Goal: Navigation & Orientation: Go to known website

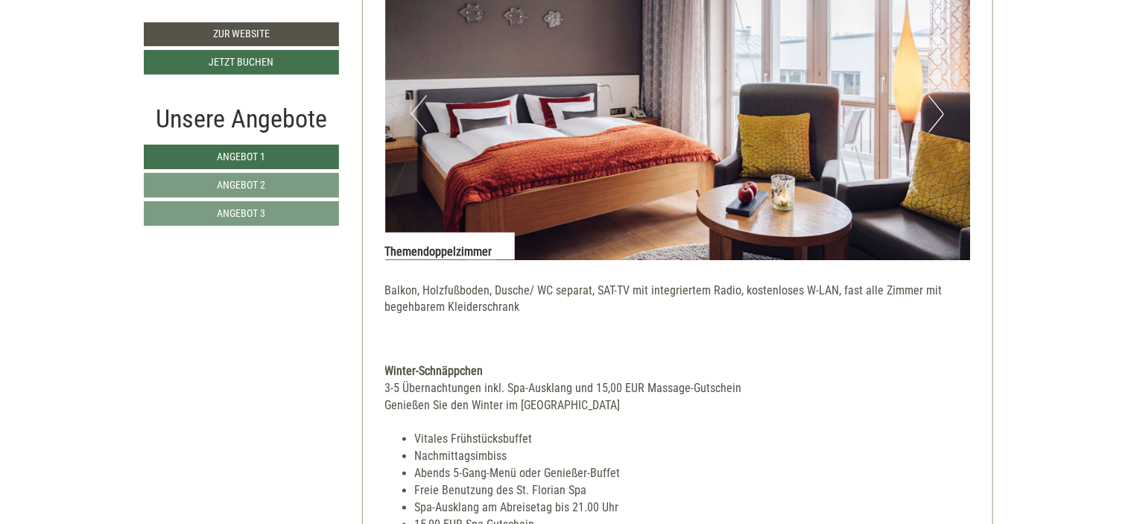
scroll to position [1117, 0]
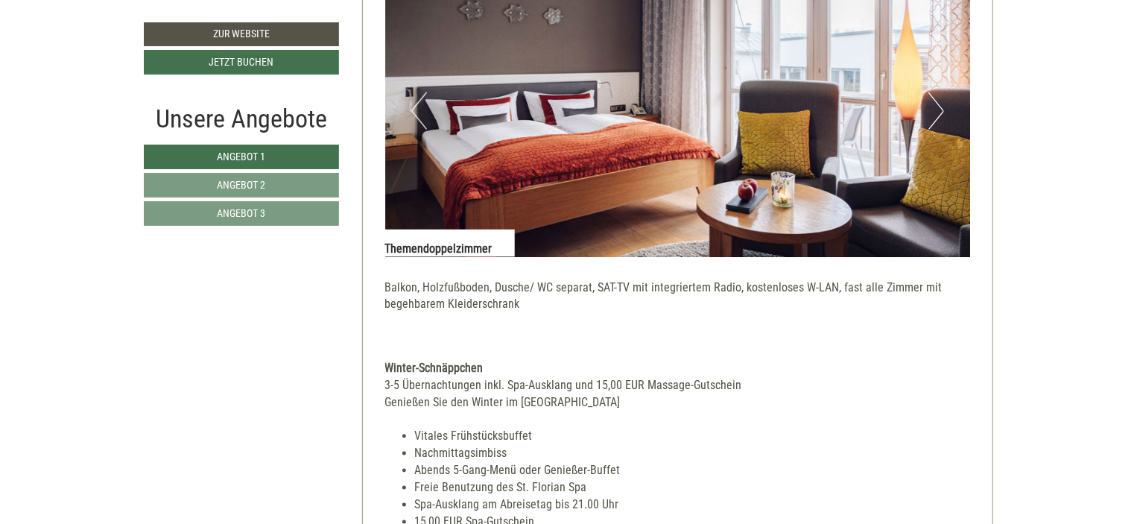
click at [939, 109] on button "Next" at bounding box center [936, 110] width 16 height 37
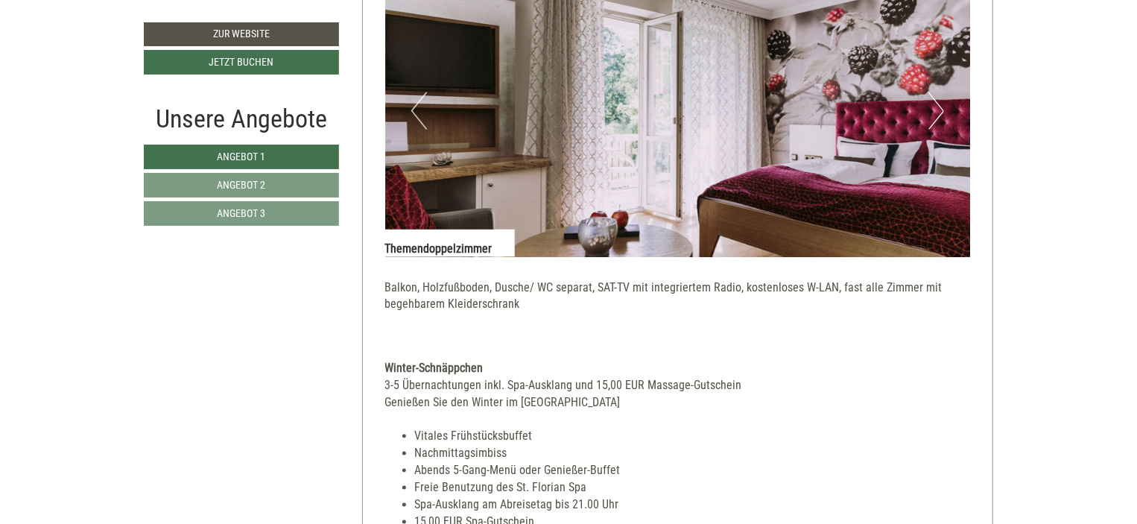
click at [939, 109] on button "Next" at bounding box center [936, 110] width 16 height 37
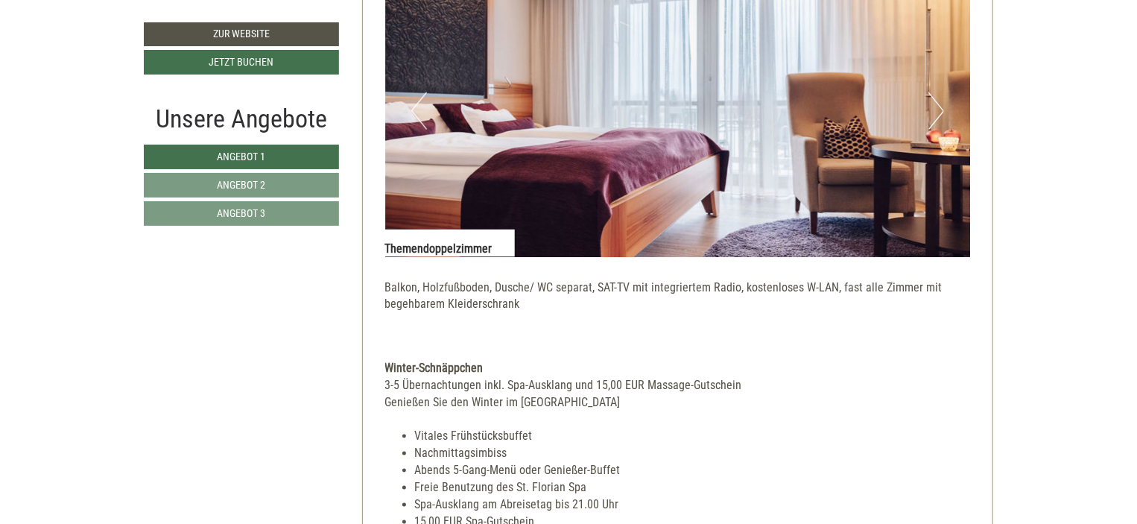
click at [939, 109] on button "Next" at bounding box center [936, 110] width 16 height 37
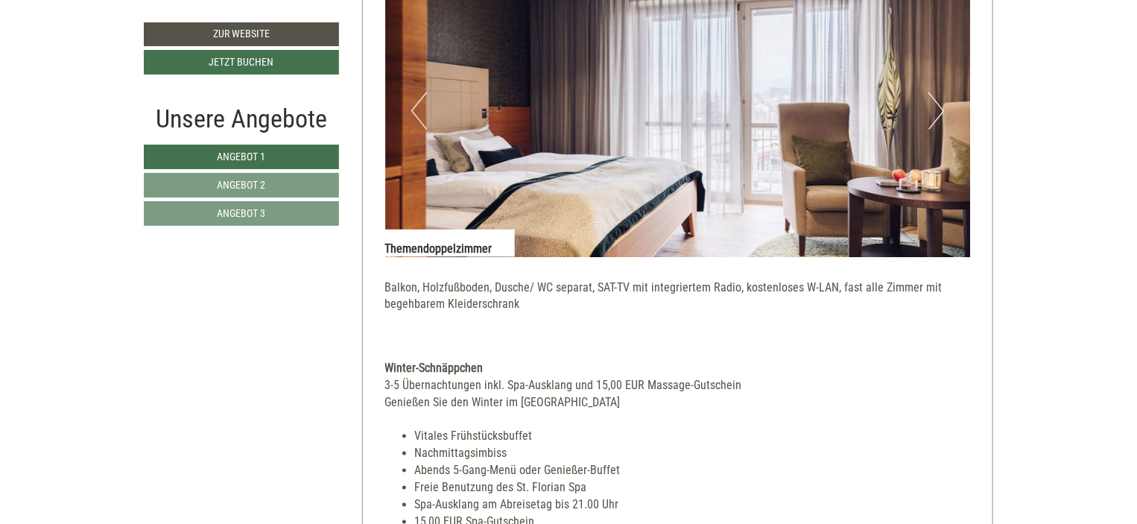
click at [939, 109] on button "Next" at bounding box center [936, 110] width 16 height 37
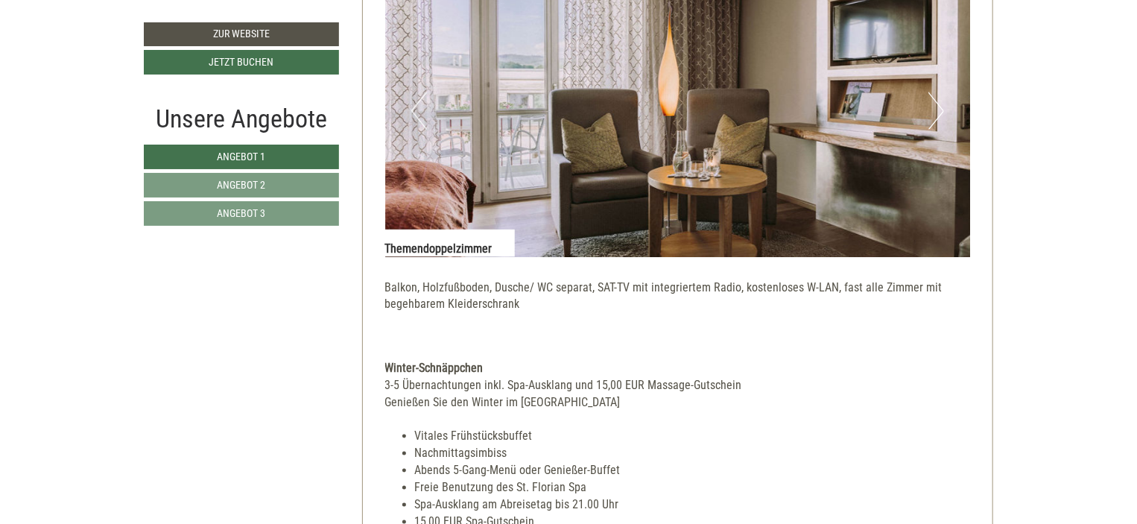
click at [939, 109] on button "Next" at bounding box center [936, 110] width 16 height 37
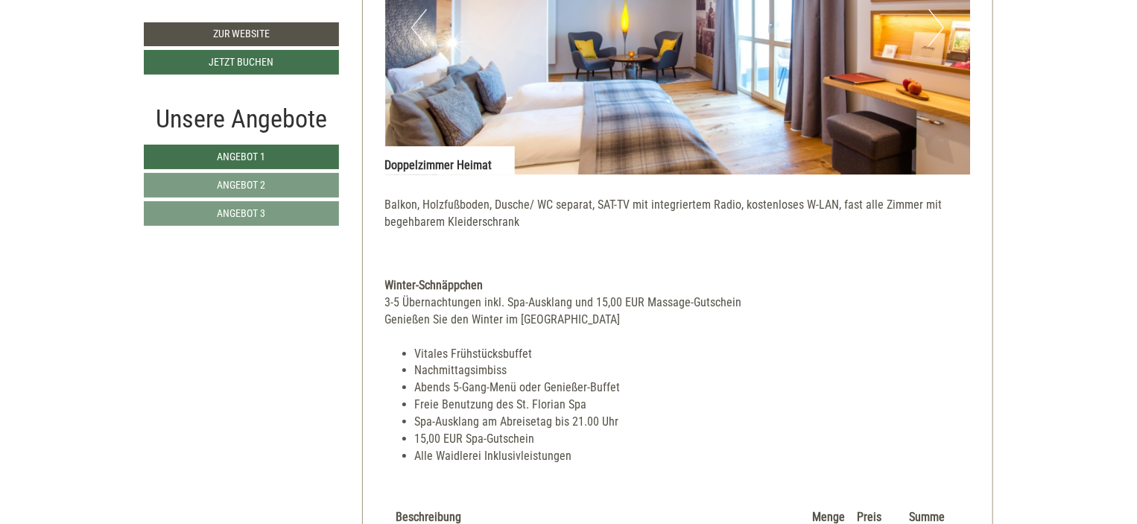
scroll to position [2086, 0]
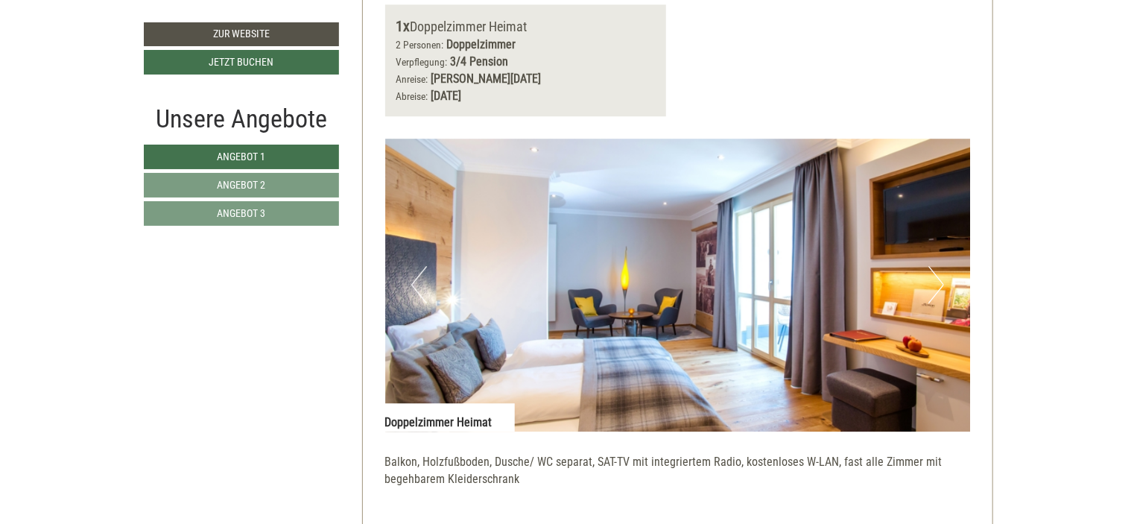
click at [936, 279] on button "Next" at bounding box center [936, 284] width 16 height 37
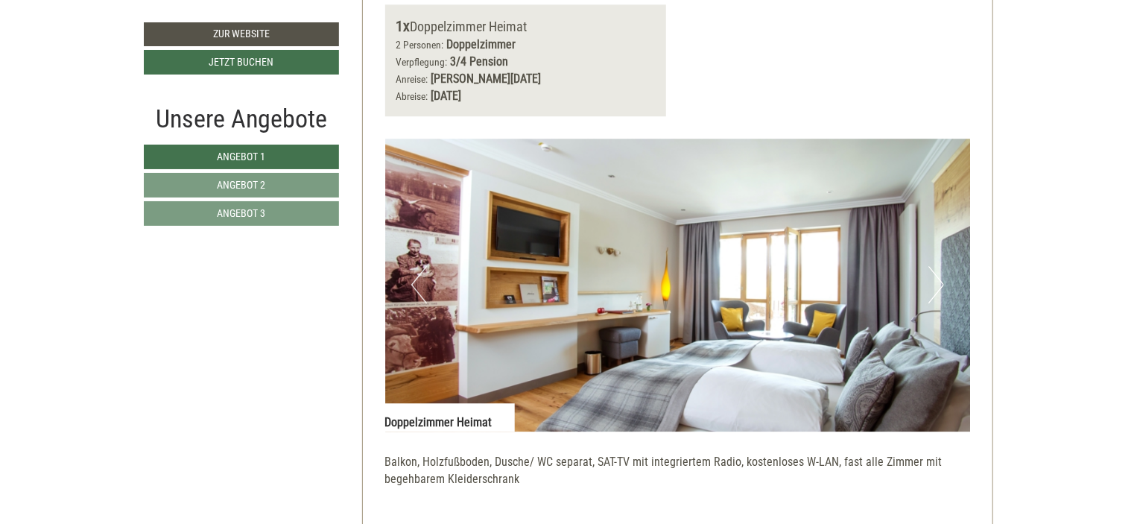
click at [937, 278] on button "Next" at bounding box center [936, 284] width 16 height 37
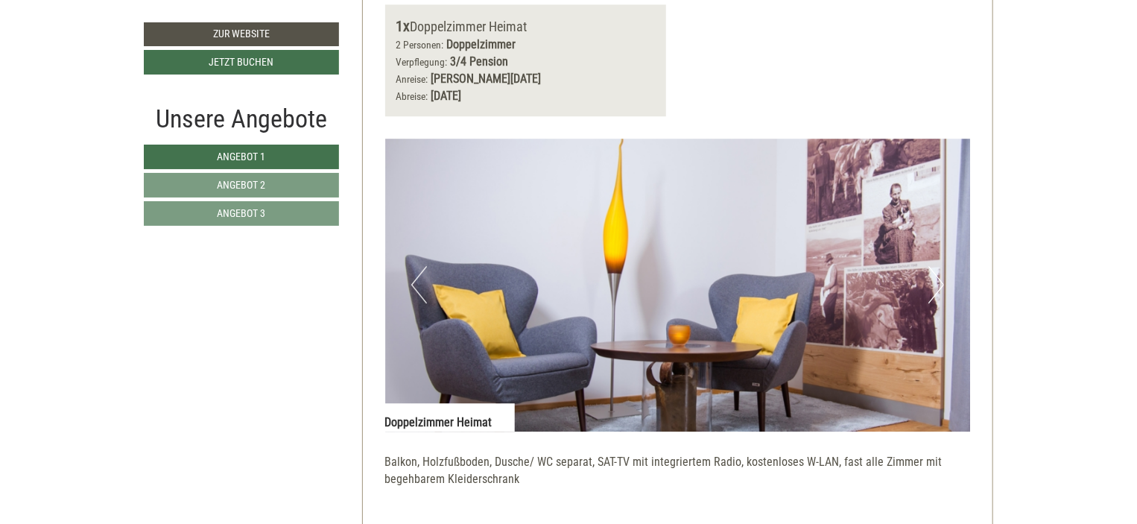
click at [937, 278] on button "Next" at bounding box center [936, 284] width 16 height 37
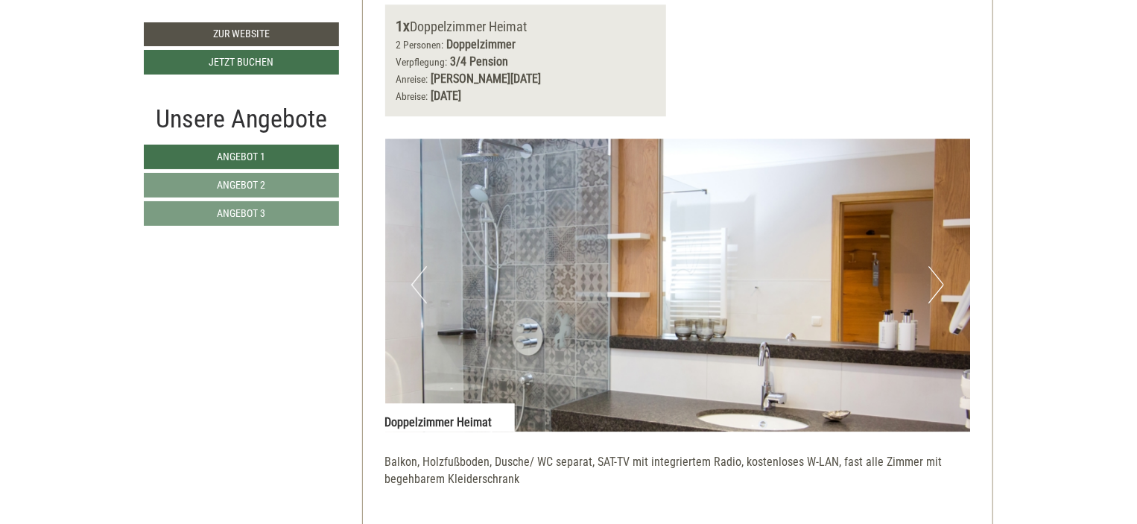
click at [937, 278] on button "Next" at bounding box center [936, 284] width 16 height 37
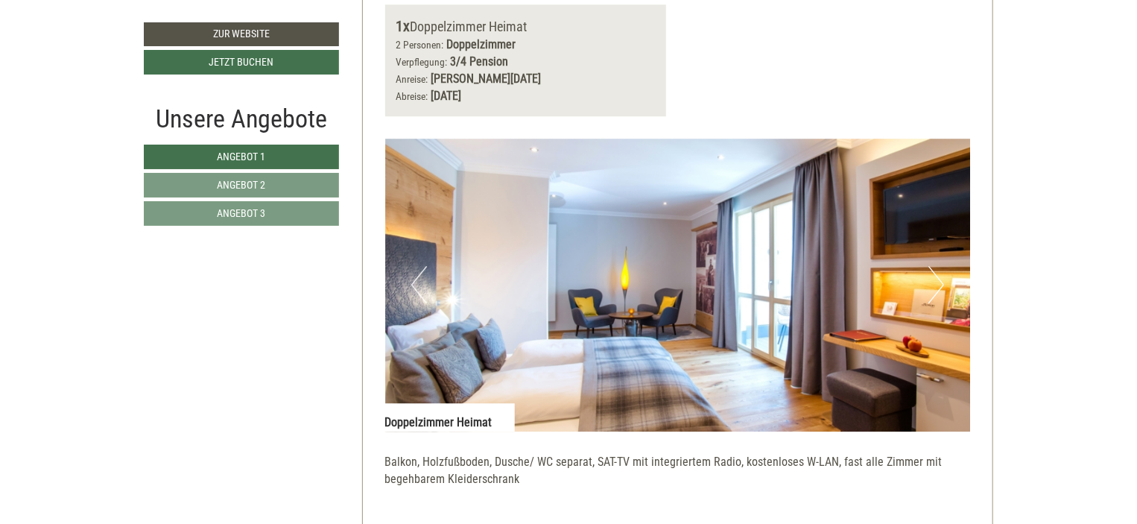
click at [937, 278] on button "Next" at bounding box center [936, 284] width 16 height 37
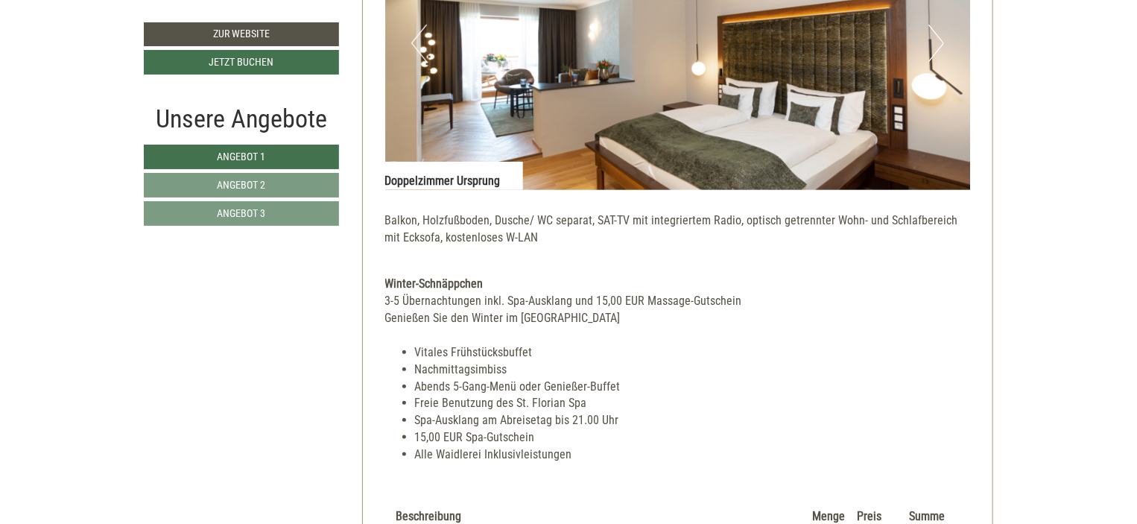
scroll to position [3352, 0]
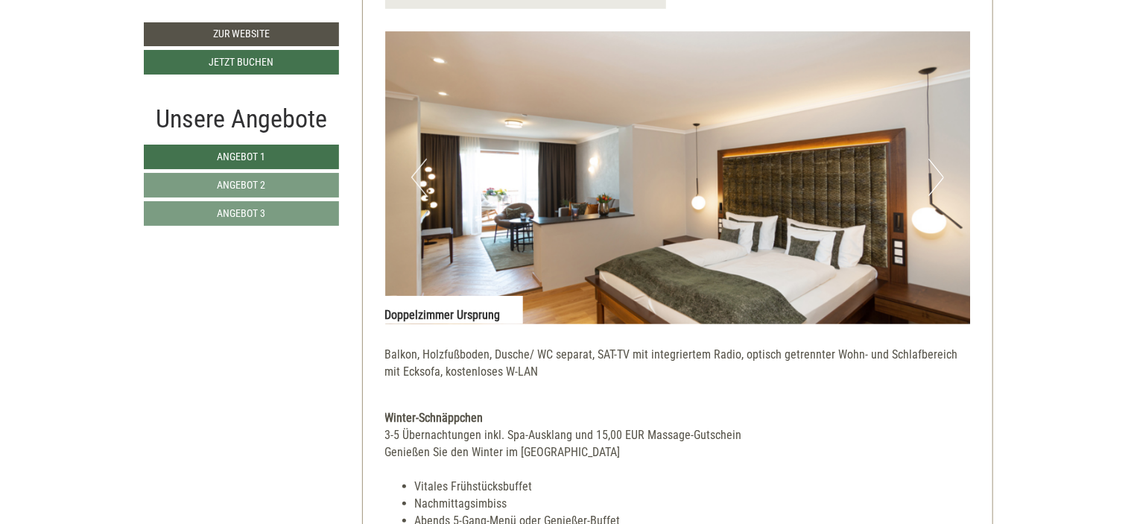
click at [940, 160] on button "Next" at bounding box center [936, 177] width 16 height 37
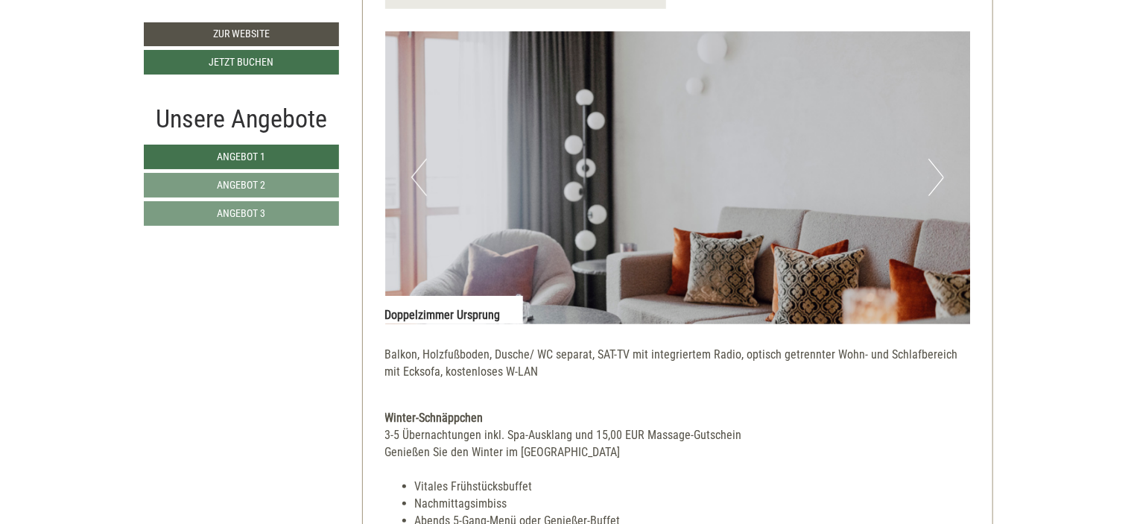
click at [940, 160] on button "Next" at bounding box center [936, 177] width 16 height 37
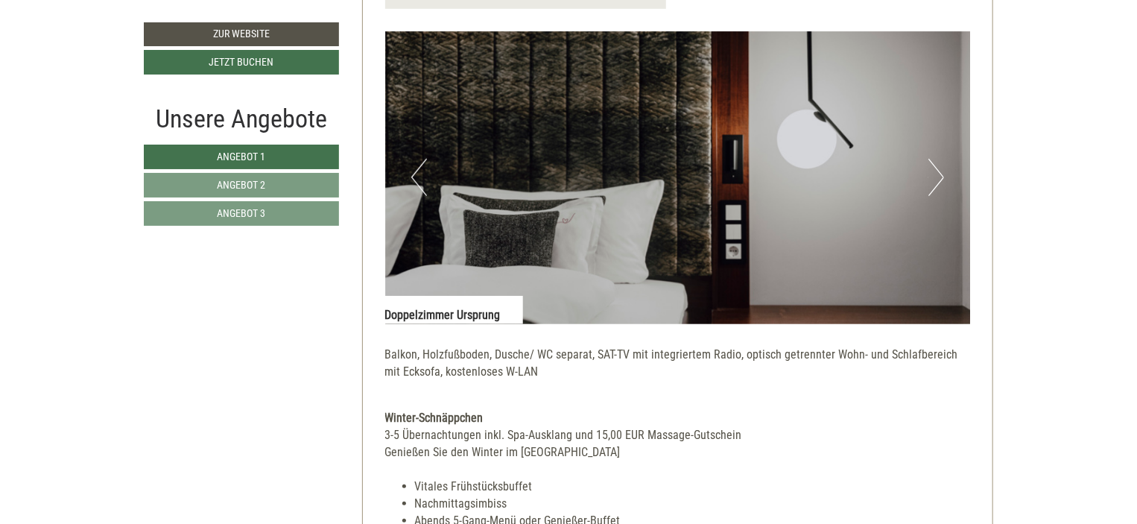
click at [940, 160] on button "Next" at bounding box center [936, 177] width 16 height 37
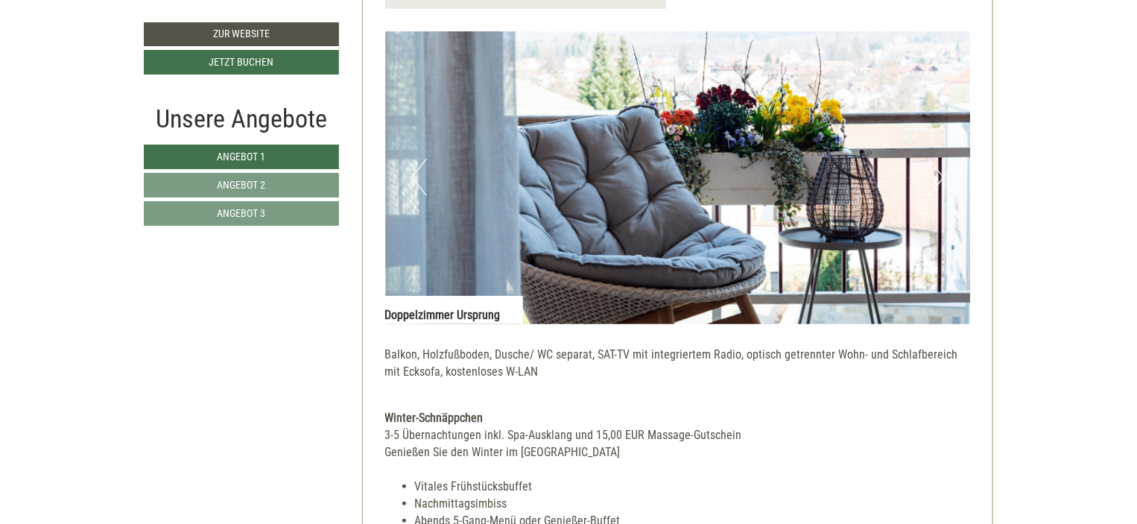
click at [940, 160] on button "Next" at bounding box center [936, 177] width 16 height 37
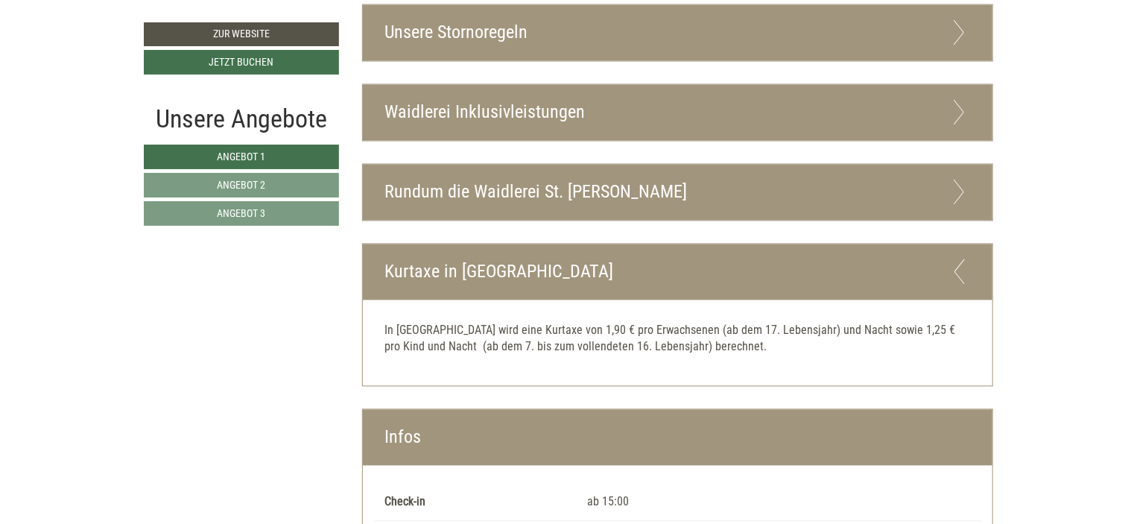
scroll to position [4171, 0]
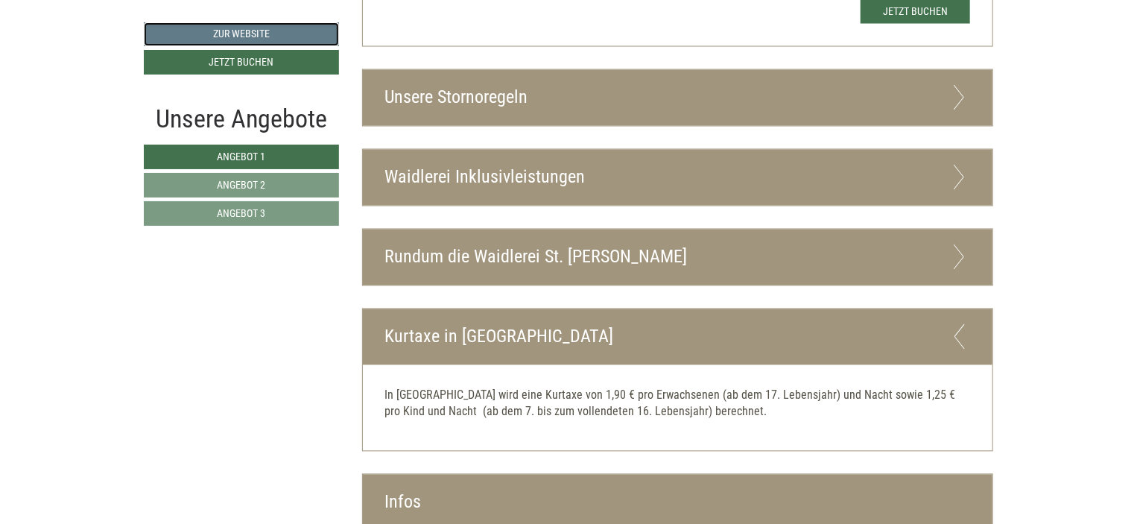
click at [219, 37] on link "Zur Website" at bounding box center [241, 34] width 195 height 24
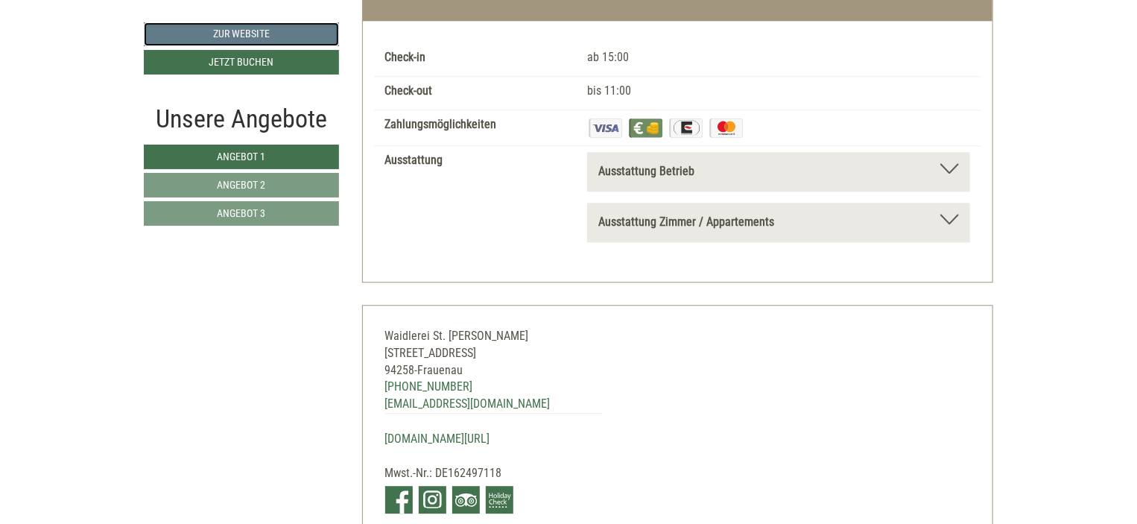
scroll to position [4722, 0]
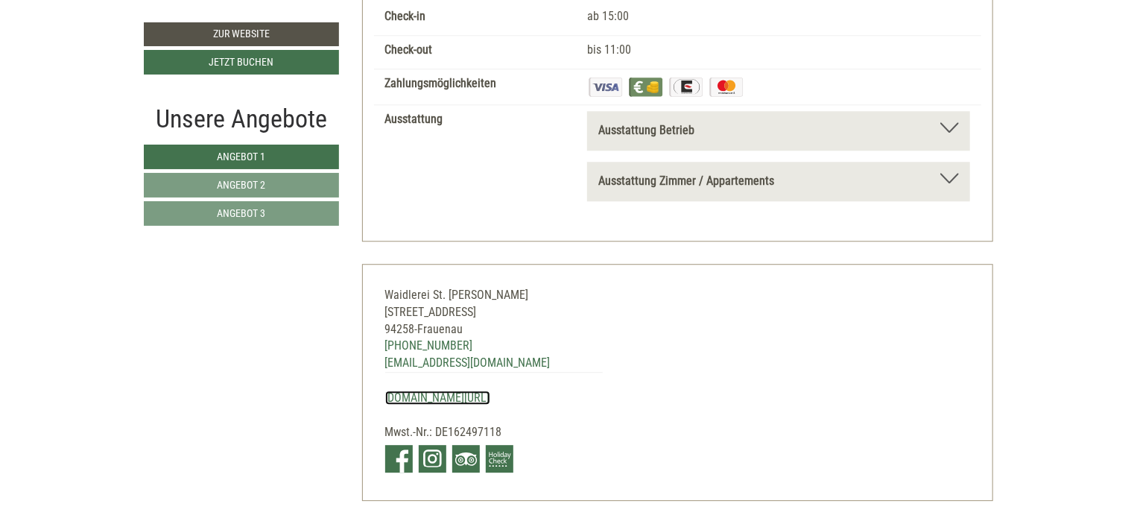
click at [421, 390] on link "[DOMAIN_NAME][URL]" at bounding box center [437, 397] width 105 height 14
